Goal: Task Accomplishment & Management: Use online tool/utility

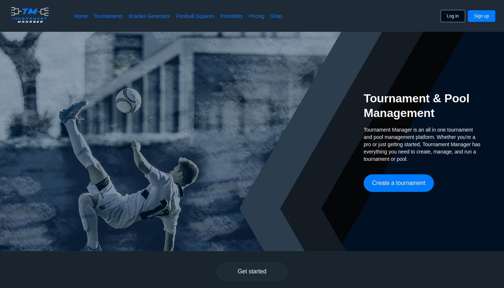
click at [455, 16] on button "Log in" at bounding box center [453, 16] width 24 height 12
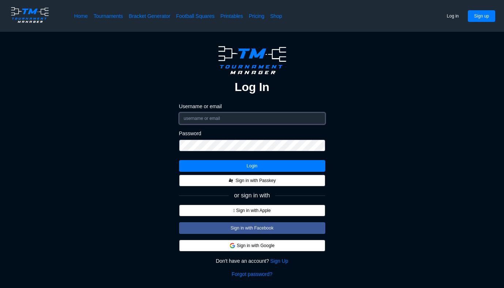
type input "[EMAIL_ADDRESS][DOMAIN_NAME]"
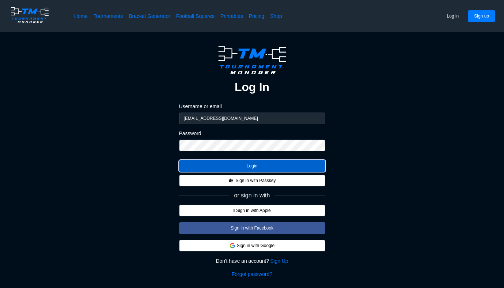
click at [248, 166] on button "Login" at bounding box center [252, 166] width 146 height 12
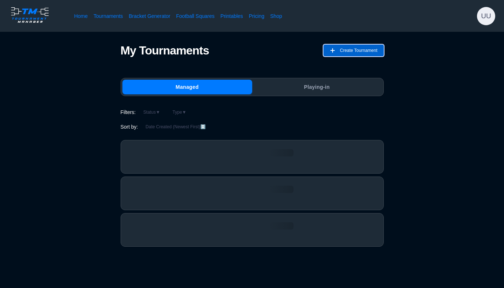
click at [368, 48] on span "Create Tournament" at bounding box center [359, 51] width 38 height 12
